Goal: Go to known website: Access a specific website the user already knows

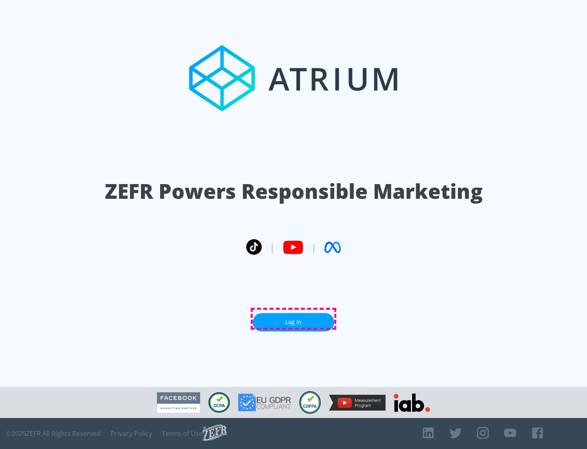
click at [294, 318] on link "Log In" at bounding box center [294, 322] width 82 height 18
